Goal: Information Seeking & Learning: Understand process/instructions

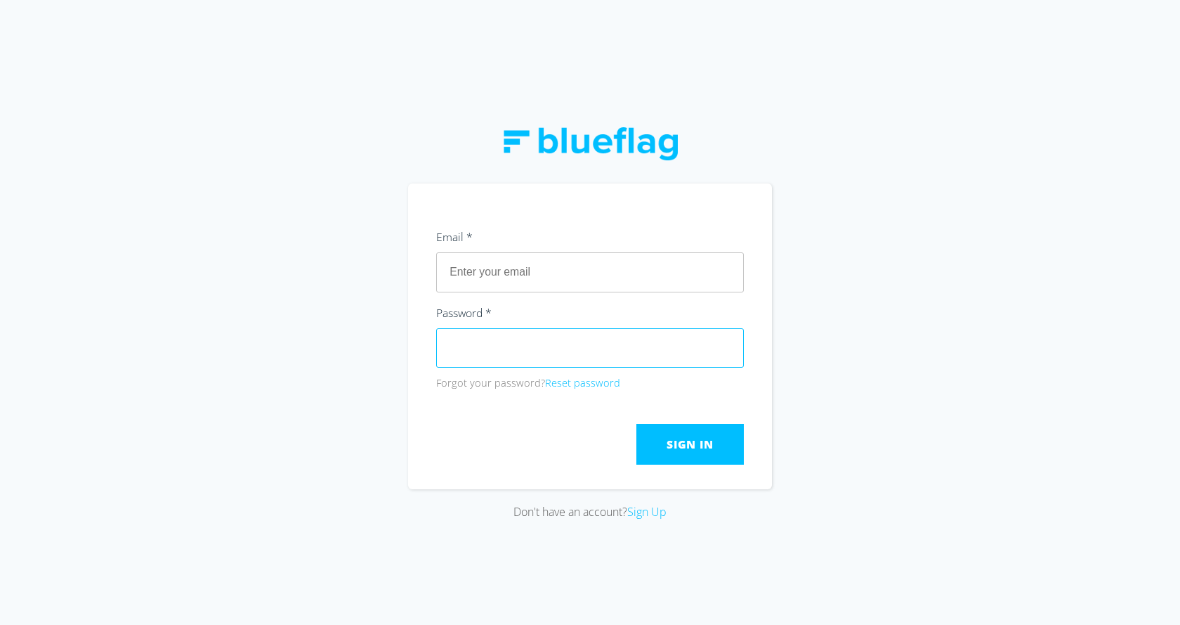
click at [455, 282] on input "text" at bounding box center [590, 271] width 308 height 39
type input "[EMAIL_ADDRESS][DOMAIN_NAME]"
click at [691, 438] on span "Sign In" at bounding box center [690, 443] width 46 height 15
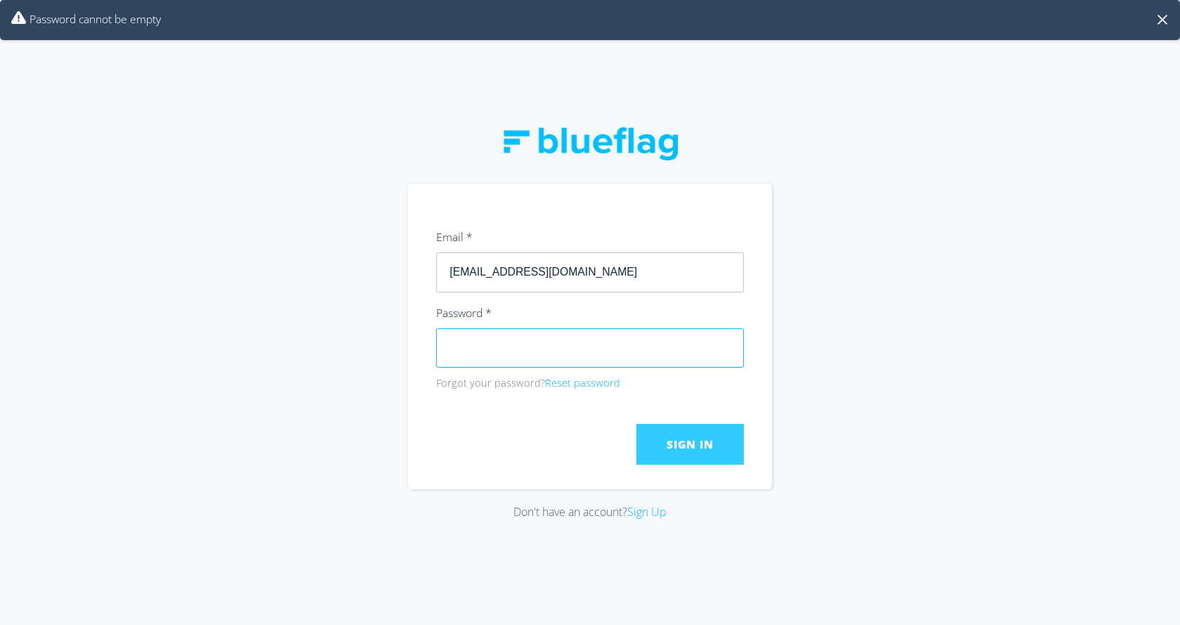
click at [404, 343] on div "Don't have an account? Sign Up" at bounding box center [590, 312] width 1180 height 625
click at [667, 445] on span "Sign In" at bounding box center [690, 443] width 46 height 15
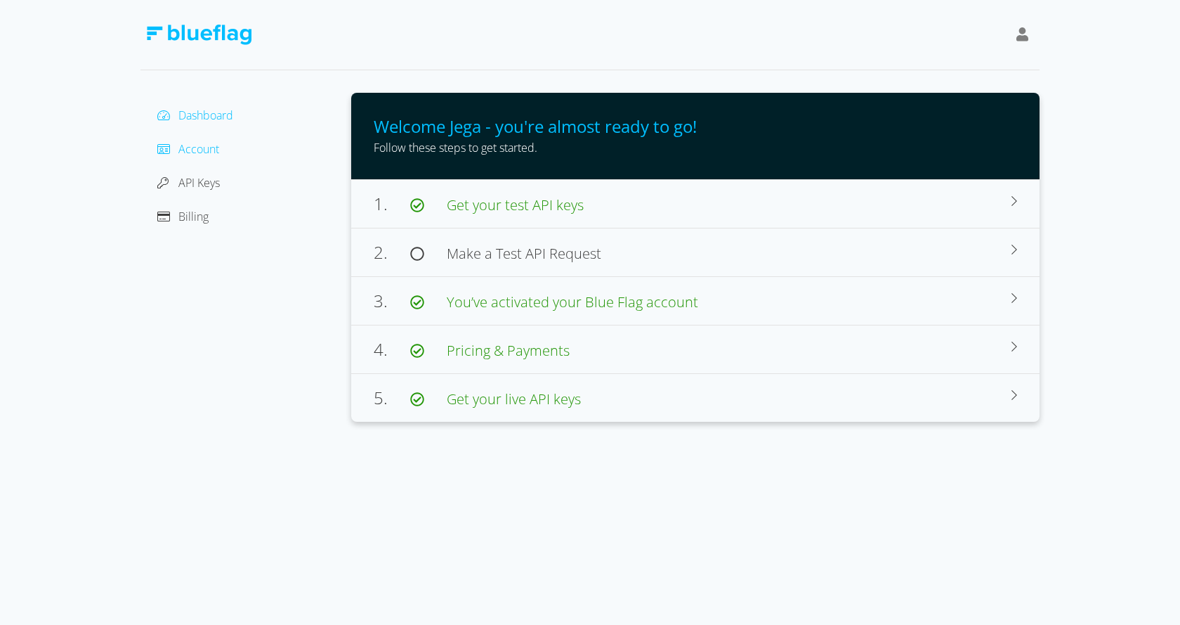
click at [191, 148] on span "Account" at bounding box center [198, 148] width 41 height 15
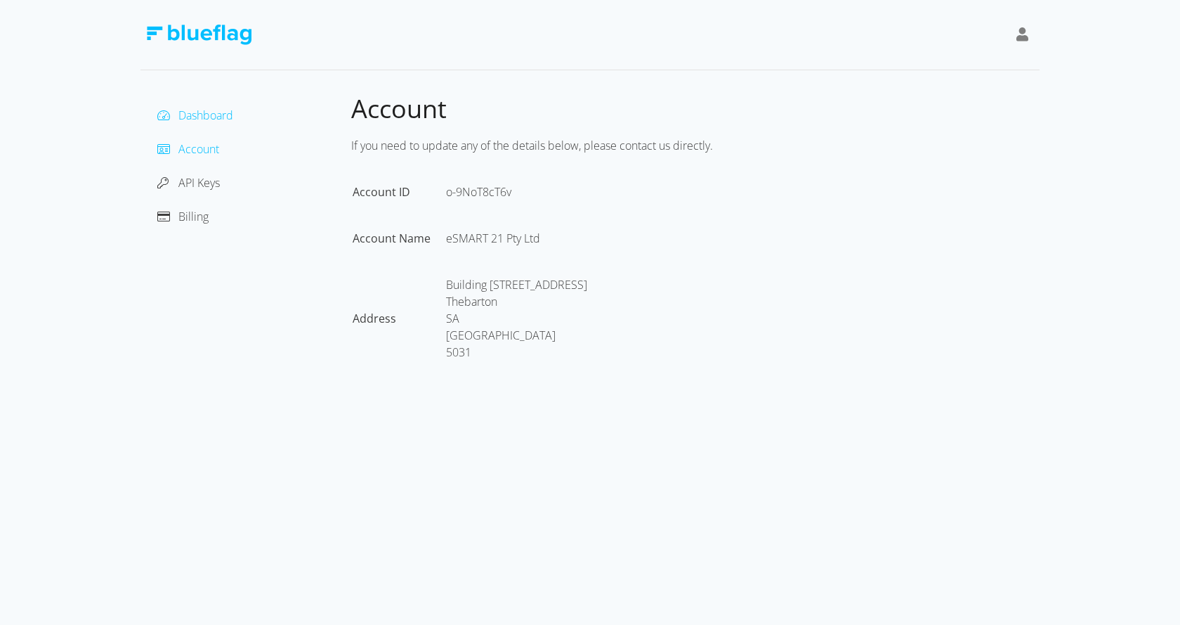
click at [192, 114] on span "Dashboard" at bounding box center [205, 114] width 55 height 15
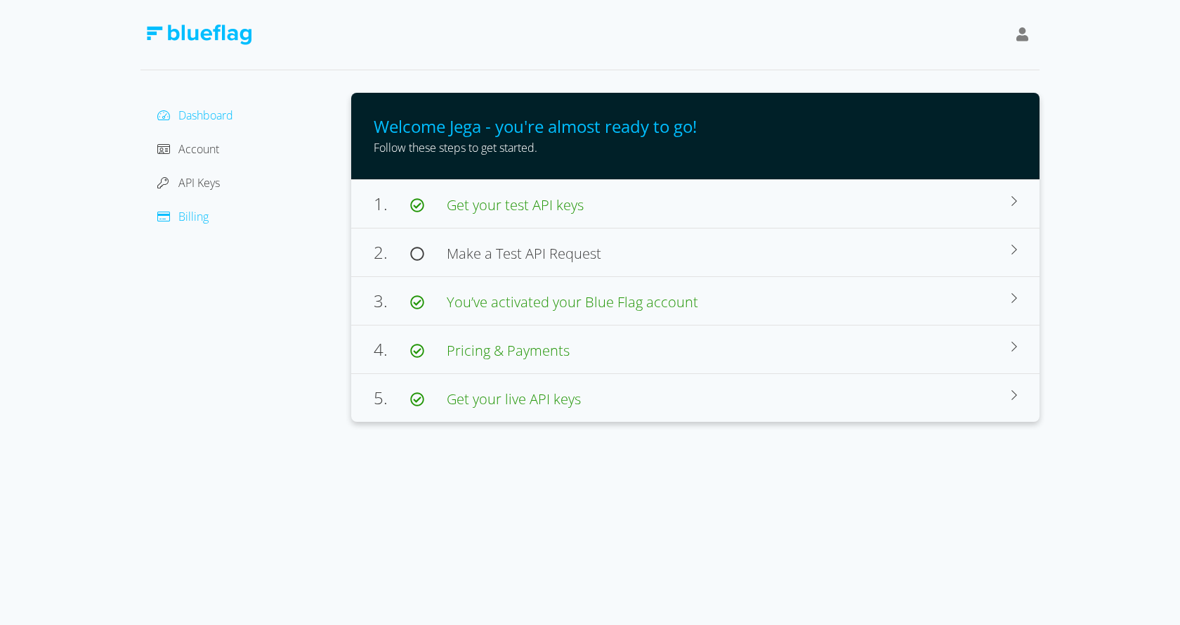
click at [192, 221] on span "Billing" at bounding box center [193, 216] width 30 height 15
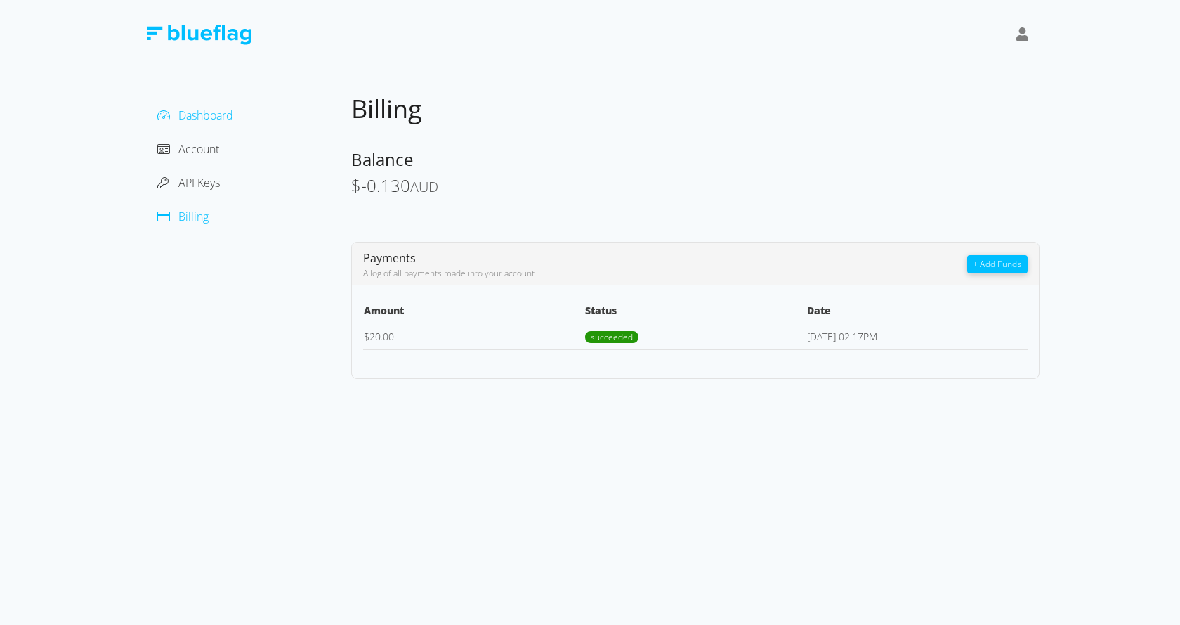
click at [188, 114] on span "Dashboard" at bounding box center [205, 114] width 55 height 15
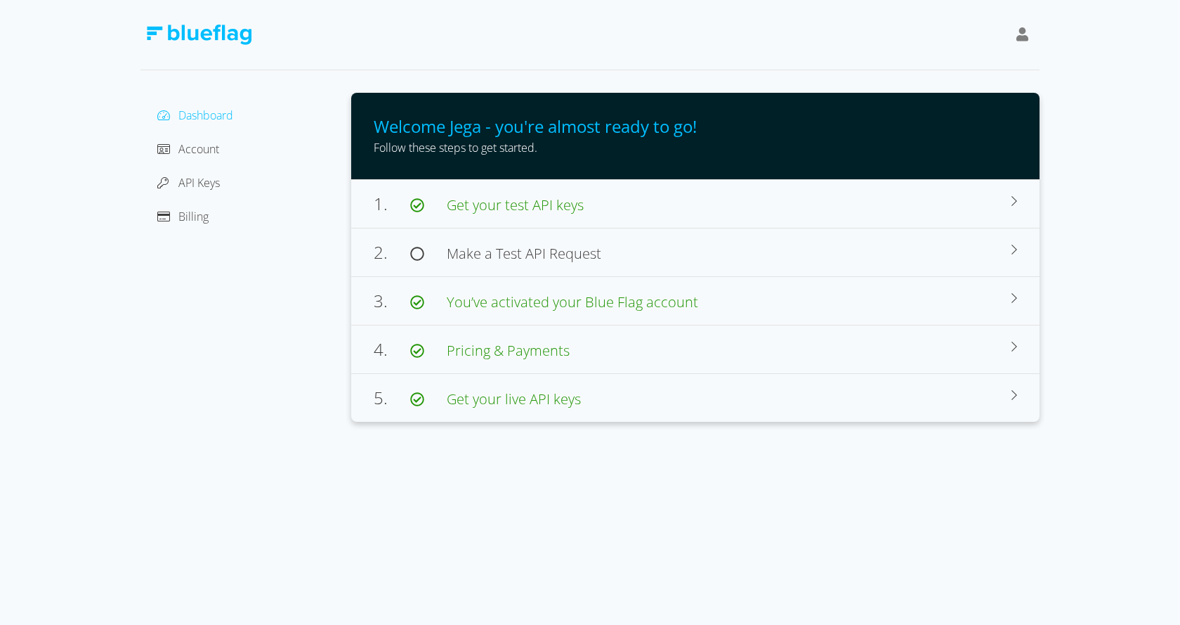
click at [1025, 37] on icon at bounding box center [1023, 34] width 13 height 14
click at [731, 44] on div at bounding box center [590, 35] width 899 height 70
click at [516, 253] on span "Make a Test API Request" at bounding box center [524, 253] width 155 height 19
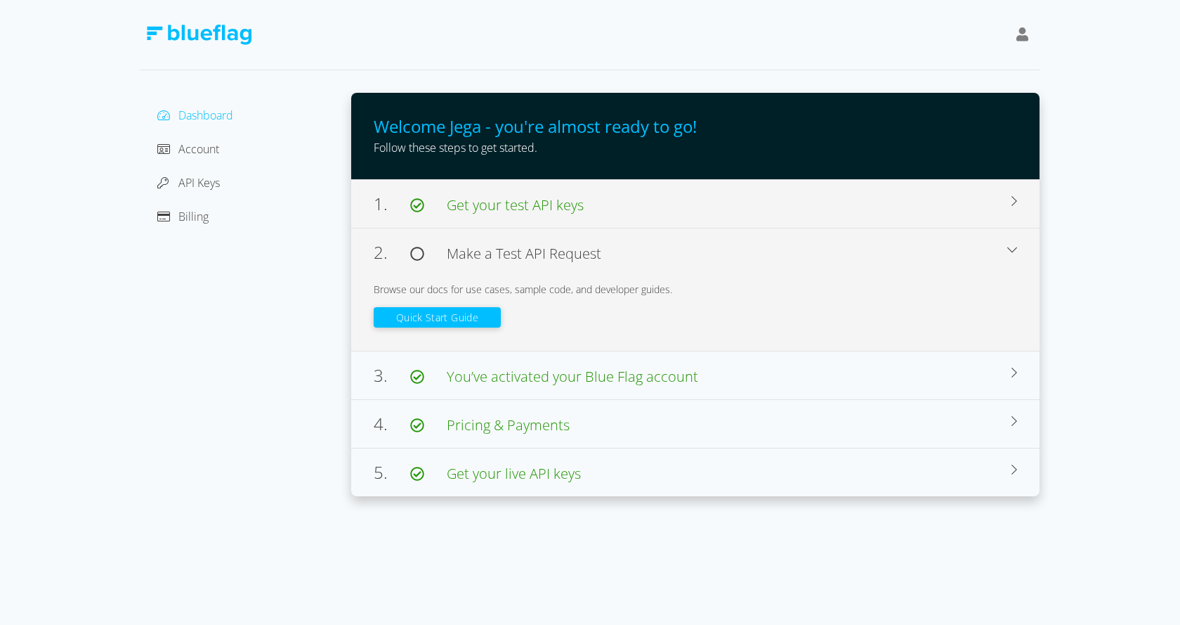
click at [516, 203] on span "Get your test API keys" at bounding box center [515, 204] width 137 height 19
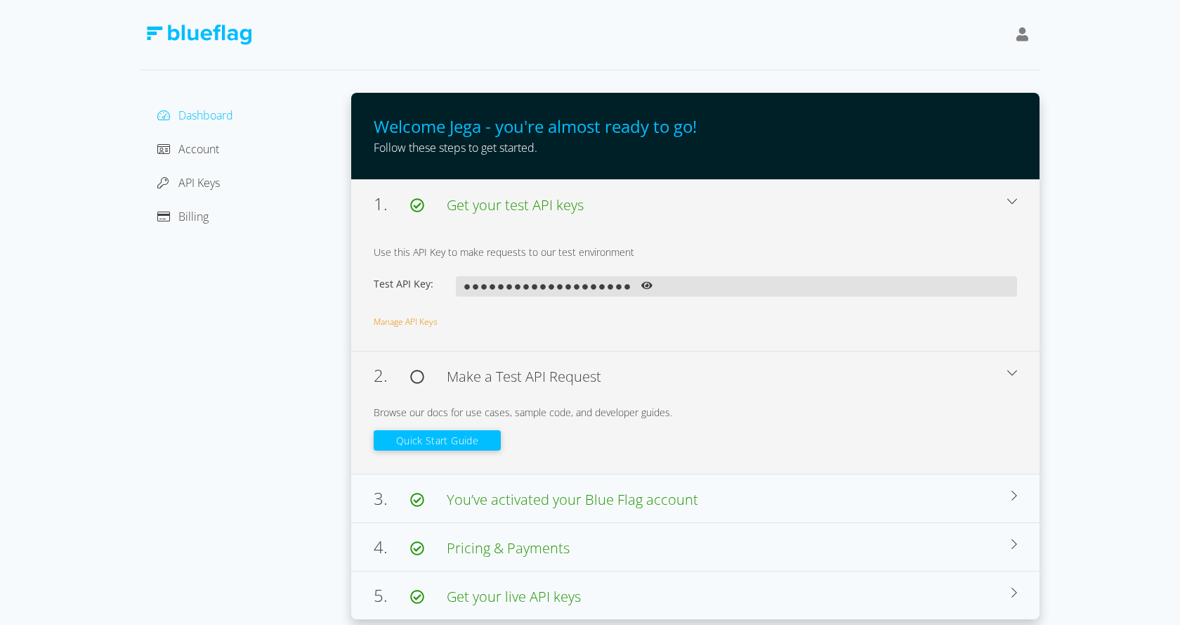
click at [516, 203] on span "Get your test API keys" at bounding box center [515, 204] width 137 height 19
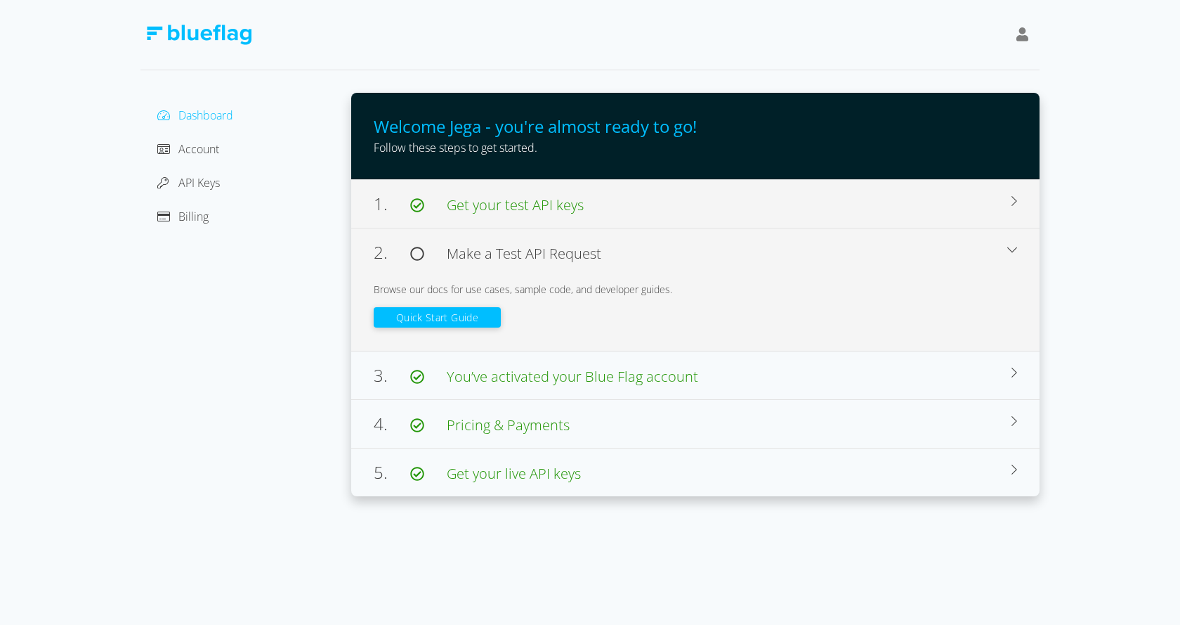
click at [516, 203] on span "Get your test API keys" at bounding box center [515, 204] width 137 height 19
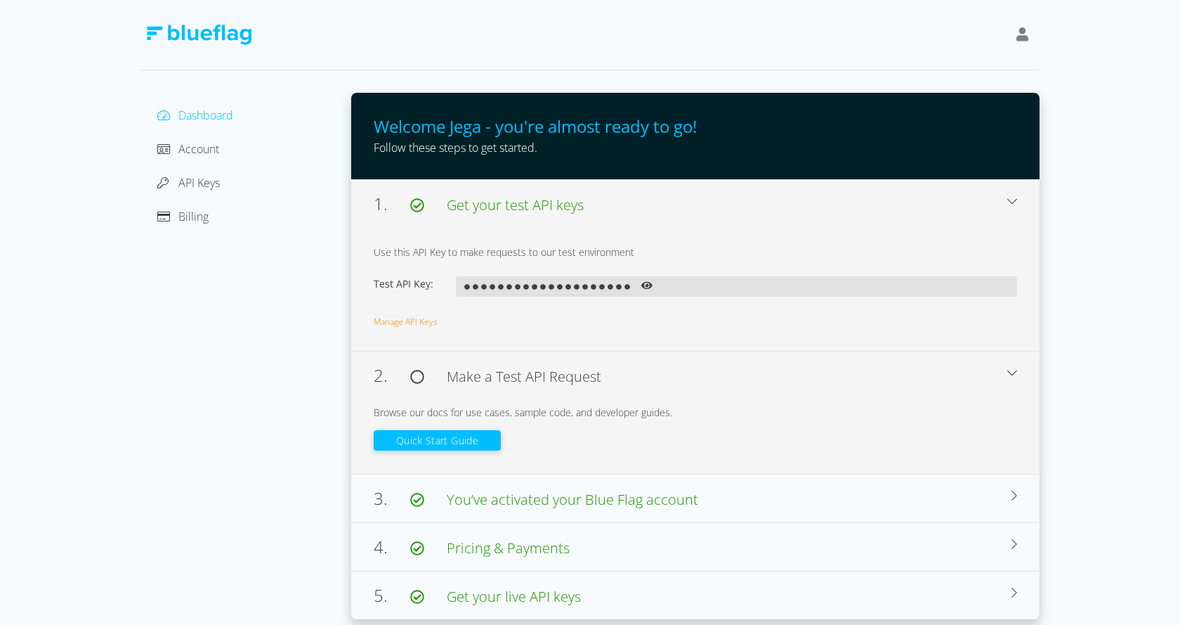
click at [516, 203] on span "Get your test API keys" at bounding box center [515, 204] width 137 height 19
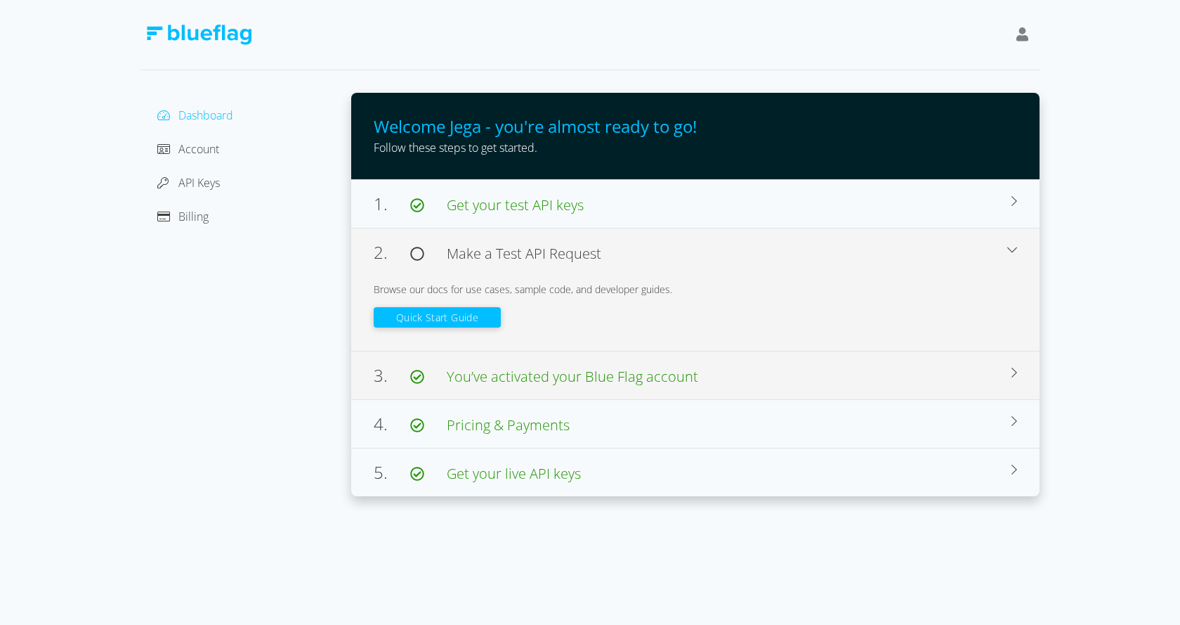
click at [535, 382] on span "You’ve activated your Blue Flag account" at bounding box center [573, 376] width 252 height 19
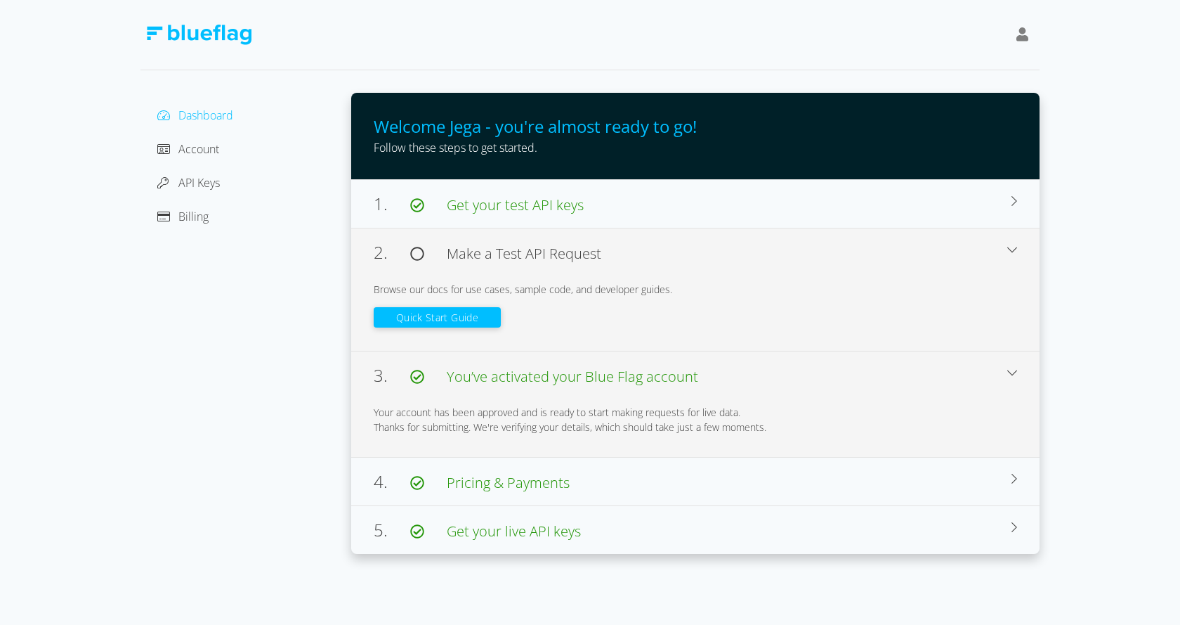
click at [535, 382] on span "You’ve activated your Blue Flag account" at bounding box center [573, 376] width 252 height 19
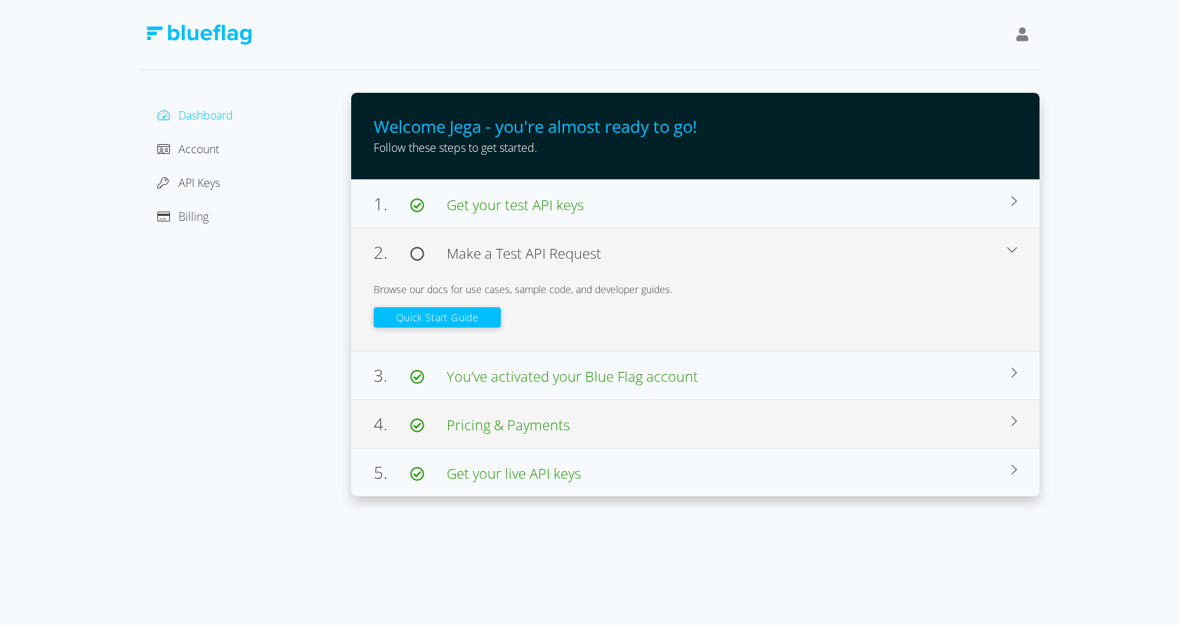
click at [523, 431] on span "Pricing & Payments" at bounding box center [508, 424] width 123 height 19
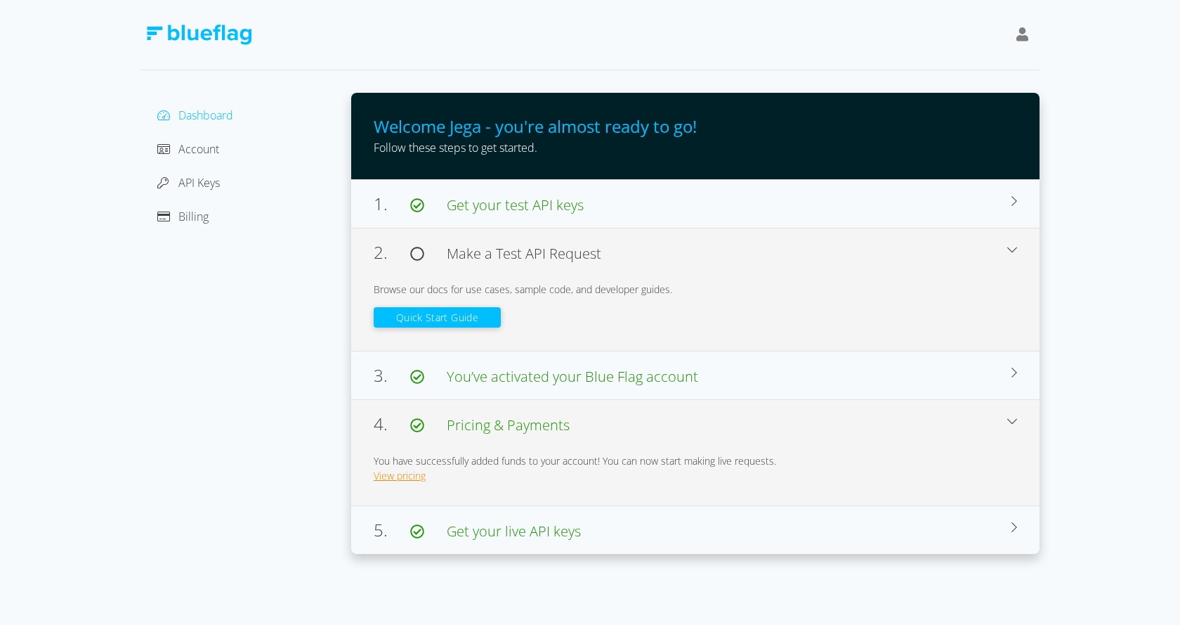
click at [412, 481] on link "View pricing" at bounding box center [400, 475] width 52 height 13
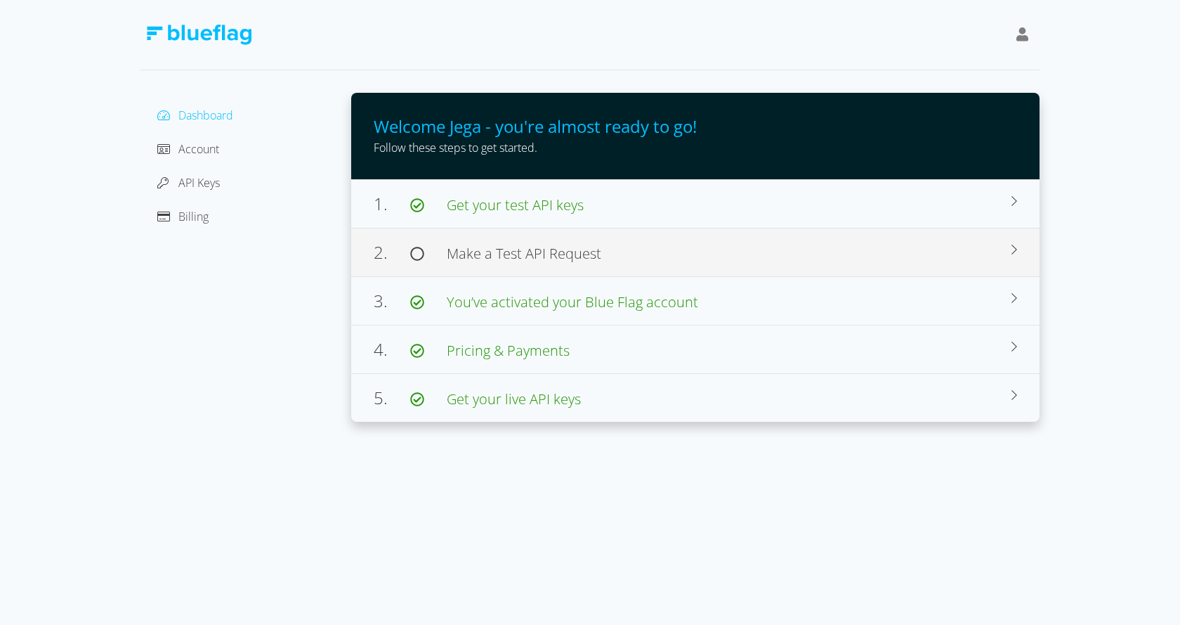
click at [568, 251] on span "Make a Test API Request" at bounding box center [524, 253] width 155 height 19
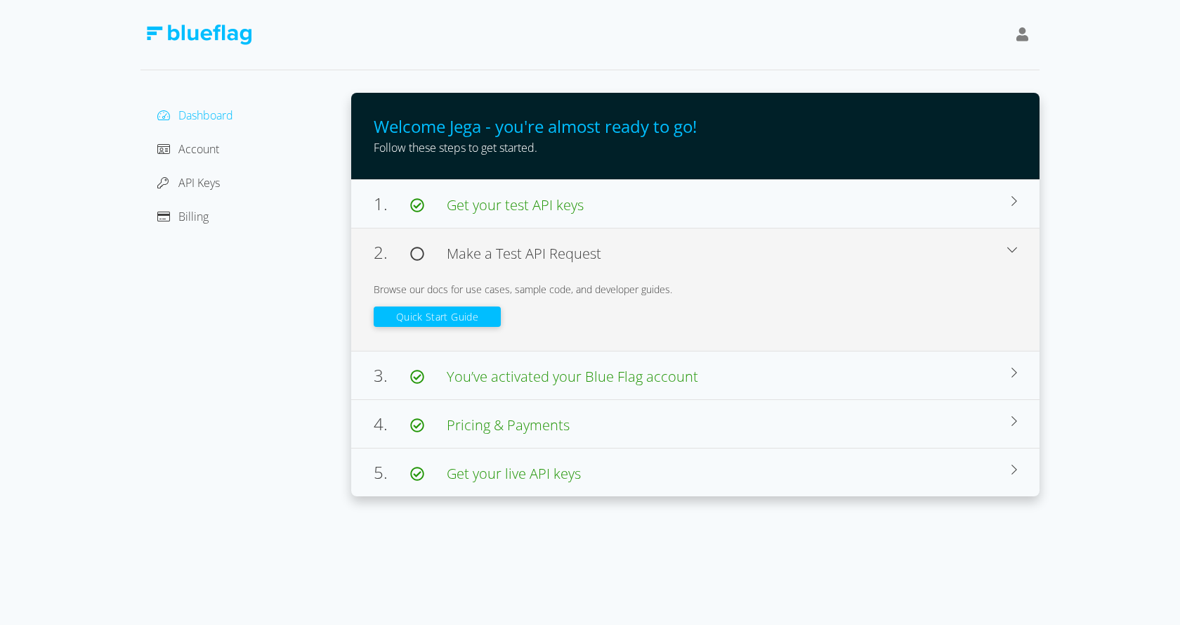
click at [422, 320] on button "Quick Start Guide" at bounding box center [437, 316] width 127 height 20
